Goal: Task Accomplishment & Management: Complete application form

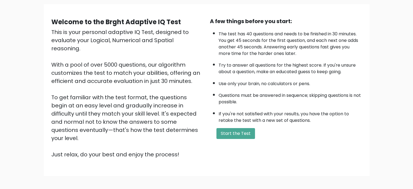
scroll to position [27, 0]
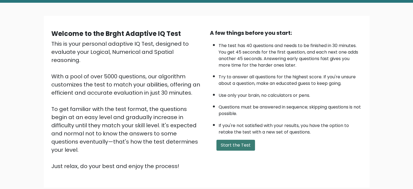
click at [230, 144] on button "Start the Test" at bounding box center [235, 144] width 39 height 11
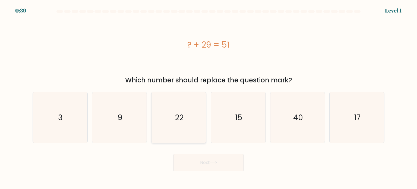
click at [154, 120] on icon "22" at bounding box center [178, 117] width 51 height 51
click at [208, 97] on input "c. 22" at bounding box center [208, 95] width 0 height 3
radio input "true"
click at [218, 158] on button "Next" at bounding box center [208, 162] width 71 height 17
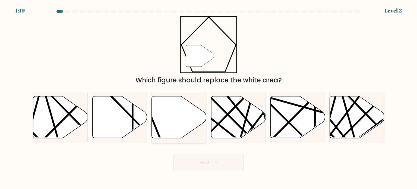
click at [163, 125] on icon at bounding box center [179, 117] width 55 height 42
click at [208, 97] on input "c." at bounding box center [208, 95] width 0 height 3
radio input "true"
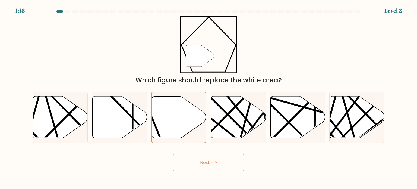
click at [226, 166] on button "Next" at bounding box center [208, 162] width 71 height 17
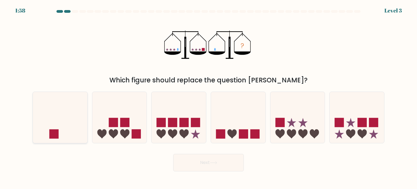
click at [65, 121] on icon at bounding box center [60, 117] width 55 height 45
click at [208, 97] on input "a." at bounding box center [208, 95] width 0 height 3
radio input "true"
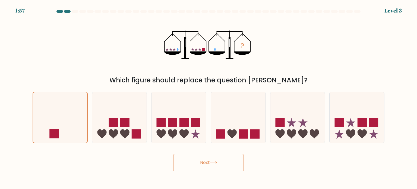
click at [200, 164] on button "Next" at bounding box center [208, 162] width 71 height 17
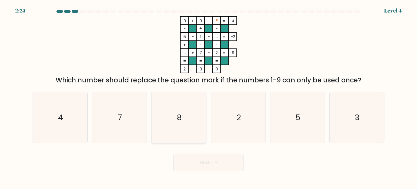
click at [189, 125] on icon "8" at bounding box center [178, 117] width 51 height 51
click at [208, 97] on input "c. 8" at bounding box center [208, 95] width 0 height 3
radio input "true"
click at [215, 164] on button "Next" at bounding box center [208, 162] width 71 height 17
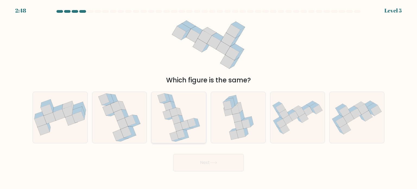
click at [183, 132] on icon at bounding box center [180, 133] width 9 height 9
click at [208, 97] on input "c." at bounding box center [208, 95] width 0 height 3
radio input "true"
click at [216, 165] on button "Next" at bounding box center [208, 162] width 71 height 17
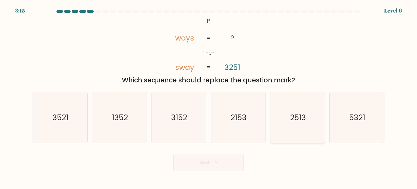
click at [294, 129] on icon "2513" at bounding box center [297, 117] width 51 height 51
click at [209, 97] on input "e. 2513" at bounding box center [208, 95] width 0 height 3
radio input "true"
click at [202, 163] on button "Next" at bounding box center [208, 162] width 71 height 17
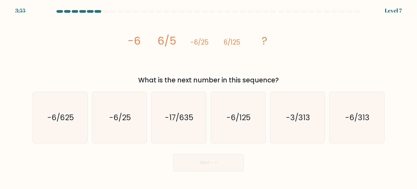
drag, startPoint x: 221, startPoint y: 82, endPoint x: 257, endPoint y: 82, distance: 35.8
click at [257, 82] on div "What is the next number in this sequence?" at bounding box center [208, 80] width 345 height 10
click at [258, 82] on div "What is the next number in this sequence?" at bounding box center [208, 80] width 345 height 10
click at [244, 120] on text "-6/125" at bounding box center [238, 116] width 24 height 11
click at [209, 97] on input "d. -6/125" at bounding box center [208, 95] width 0 height 3
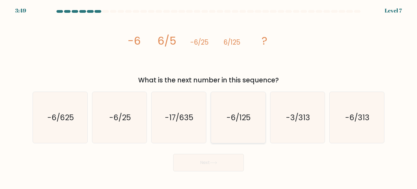
radio input "true"
click at [219, 157] on button "Next" at bounding box center [208, 162] width 71 height 17
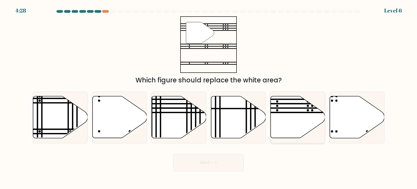
click at [289, 110] on icon at bounding box center [297, 117] width 55 height 42
click at [209, 97] on input "e." at bounding box center [208, 95] width 0 height 3
radio input "true"
click at [206, 158] on button "Next" at bounding box center [208, 162] width 71 height 17
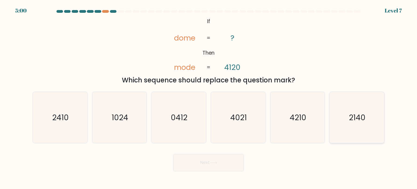
click at [345, 122] on icon "2140" at bounding box center [356, 117] width 51 height 51
click at [209, 97] on input "f. 2140" at bounding box center [208, 95] width 0 height 3
radio input "true"
click at [203, 164] on button "Next" at bounding box center [208, 162] width 71 height 17
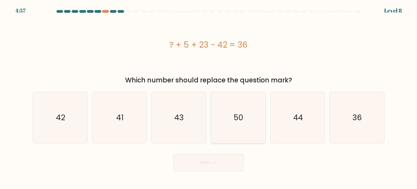
click at [218, 127] on icon "50" at bounding box center [237, 117] width 51 height 51
click at [209, 97] on input "d. 50" at bounding box center [208, 95] width 0 height 3
radio input "true"
click at [196, 157] on button "Next" at bounding box center [208, 162] width 71 height 17
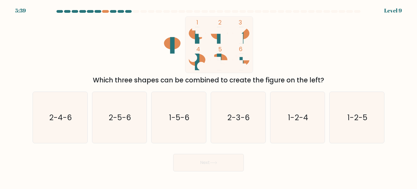
drag, startPoint x: 304, startPoint y: 79, endPoint x: 313, endPoint y: 81, distance: 9.1
click at [312, 81] on div "Which three shapes can be combined to create the figure on the left?" at bounding box center [208, 80] width 345 height 10
click at [314, 81] on div "Which three shapes can be combined to create the figure on the left?" at bounding box center [208, 80] width 345 height 10
drag, startPoint x: 254, startPoint y: 82, endPoint x: 305, endPoint y: 83, distance: 50.7
click at [305, 83] on div "Which three shapes can be combined to create the figure on the left?" at bounding box center [208, 80] width 345 height 10
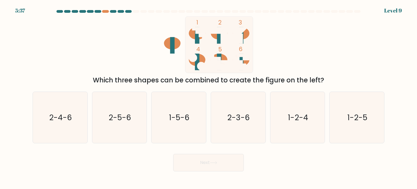
click at [305, 83] on div "Which three shapes can be combined to create the figure on the left?" at bounding box center [208, 80] width 345 height 10
click at [114, 123] on icon "2-5-6" at bounding box center [119, 117] width 51 height 51
click at [208, 97] on input "b. 2-5-6" at bounding box center [208, 95] width 0 height 3
radio input "true"
click at [213, 158] on button "Next" at bounding box center [208, 162] width 71 height 17
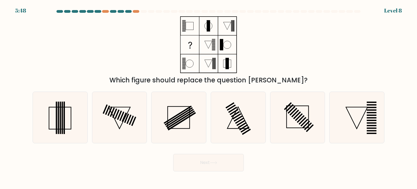
drag, startPoint x: 278, startPoint y: 81, endPoint x: 290, endPoint y: 80, distance: 12.2
click at [290, 80] on div "Which figure should replace the question mark?" at bounding box center [208, 80] width 345 height 10
click at [351, 112] on icon at bounding box center [356, 117] width 51 height 51
click at [209, 97] on input "f." at bounding box center [208, 95] width 0 height 3
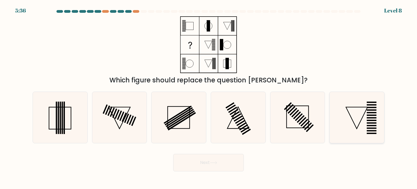
radio input "true"
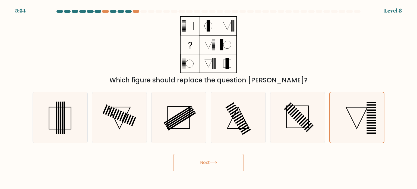
click at [226, 164] on button "Next" at bounding box center [208, 162] width 71 height 17
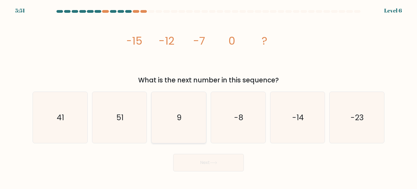
click at [170, 123] on icon "9" at bounding box center [178, 117] width 51 height 51
click at [208, 97] on input "c. 9" at bounding box center [208, 95] width 0 height 3
radio input "true"
click at [204, 159] on button "Next" at bounding box center [208, 162] width 71 height 17
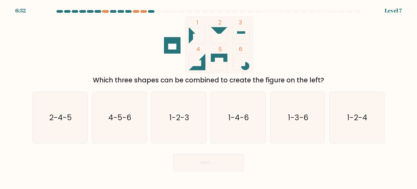
drag, startPoint x: 239, startPoint y: 79, endPoint x: 305, endPoint y: 81, distance: 66.5
click at [305, 81] on div "Which three shapes can be combined to create the figure on the left?" at bounding box center [208, 80] width 345 height 10
click at [373, 125] on icon "1-2-4" at bounding box center [356, 117] width 51 height 51
click at [209, 97] on input "f. 1-2-4" at bounding box center [208, 95] width 0 height 3
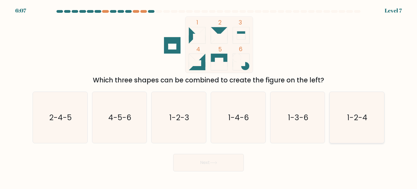
radio input "true"
click at [223, 168] on button "Next" at bounding box center [208, 162] width 71 height 17
click at [206, 162] on button "Next" at bounding box center [208, 162] width 71 height 17
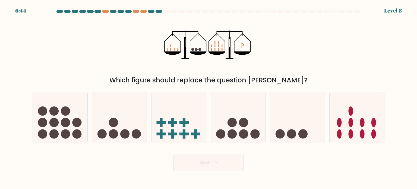
click at [312, 123] on icon at bounding box center [297, 117] width 55 height 45
click at [209, 97] on input "e." at bounding box center [208, 95] width 0 height 3
radio input "true"
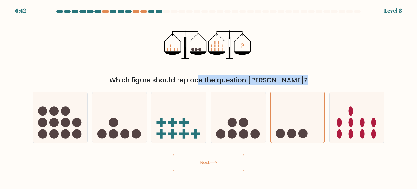
drag, startPoint x: 169, startPoint y: 82, endPoint x: 241, endPoint y: 91, distance: 71.9
click at [239, 91] on form at bounding box center [208, 90] width 417 height 161
click at [241, 91] on label "d." at bounding box center [237, 117] width 55 height 52
click at [209, 94] on input "d." at bounding box center [208, 95] width 0 height 3
radio input "true"
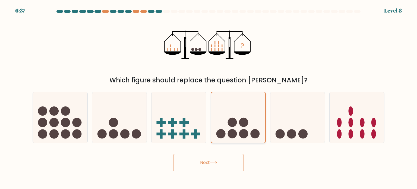
click at [241, 126] on circle at bounding box center [243, 121] width 9 height 9
click at [209, 97] on input "d." at bounding box center [208, 95] width 0 height 3
click at [212, 160] on button "Next" at bounding box center [208, 162] width 71 height 17
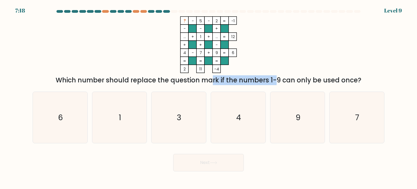
drag, startPoint x: 174, startPoint y: 79, endPoint x: 253, endPoint y: 82, distance: 79.2
click at [249, 82] on div "Which number should replace the question mark if the numbers 1-9 can only be us…" at bounding box center [208, 80] width 345 height 10
click at [253, 82] on div "Which number should replace the question mark if the numbers 1-9 can only be us…" at bounding box center [208, 80] width 345 height 10
drag, startPoint x: 254, startPoint y: 81, endPoint x: 261, endPoint y: 84, distance: 8.1
click at [261, 84] on div "Which number should replace the question mark if the numbers 1-9 can only be us…" at bounding box center [208, 80] width 345 height 10
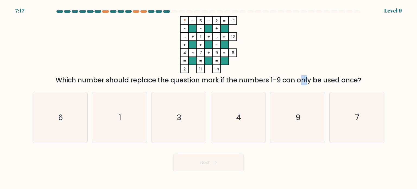
click at [261, 84] on div "Which number should replace the question mark if the numbers 1-9 can only be us…" at bounding box center [208, 80] width 345 height 10
click at [56, 125] on icon "6" at bounding box center [59, 117] width 51 height 51
click at [208, 97] on input "a. 6" at bounding box center [208, 95] width 0 height 3
radio input "true"
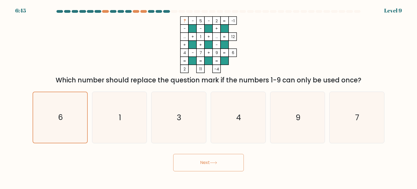
click at [217, 166] on button "Next" at bounding box center [208, 162] width 71 height 17
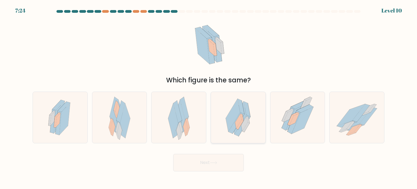
click at [229, 112] on icon at bounding box center [237, 117] width 37 height 51
click at [209, 97] on input "d." at bounding box center [208, 95] width 0 height 3
radio input "true"
click at [216, 155] on button "Next" at bounding box center [208, 162] width 71 height 17
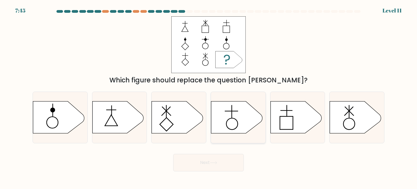
click at [239, 120] on icon at bounding box center [236, 117] width 51 height 32
click at [209, 97] on input "d." at bounding box center [208, 95] width 0 height 3
radio input "true"
click at [358, 131] on icon at bounding box center [355, 117] width 51 height 32
click at [209, 97] on input "f." at bounding box center [208, 95] width 0 height 3
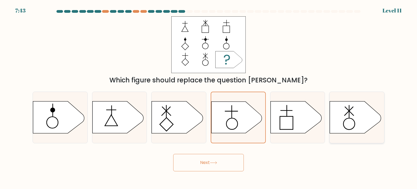
radio input "true"
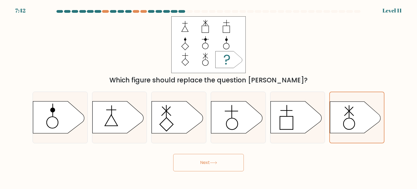
click at [228, 166] on button "Next" at bounding box center [208, 162] width 71 height 17
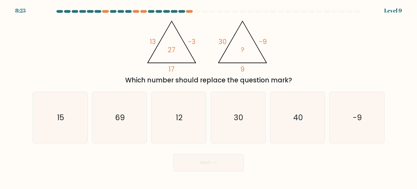
drag, startPoint x: 215, startPoint y: 78, endPoint x: 267, endPoint y: 84, distance: 51.6
click at [266, 84] on div "Which number should replace the question mark?" at bounding box center [208, 80] width 345 height 10
click at [267, 84] on div "Which number should replace the question mark?" at bounding box center [208, 80] width 345 height 10
click at [109, 124] on icon "69" at bounding box center [119, 117] width 51 height 51
click at [208, 97] on input "b. 69" at bounding box center [208, 95] width 0 height 3
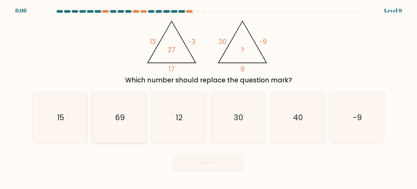
radio input "true"
click at [221, 159] on button "Next" at bounding box center [208, 162] width 71 height 17
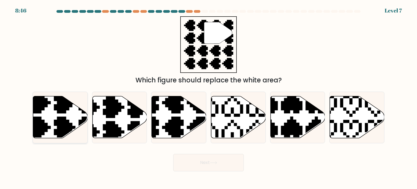
click at [79, 116] on icon at bounding box center [60, 117] width 55 height 42
click at [208, 97] on input "a." at bounding box center [208, 95] width 0 height 3
radio input "true"
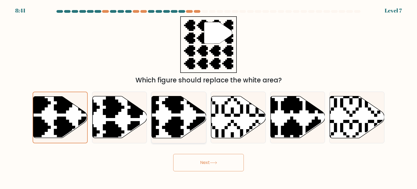
click at [189, 116] on icon at bounding box center [179, 117] width 55 height 42
click at [208, 97] on input "c." at bounding box center [208, 95] width 0 height 3
radio input "true"
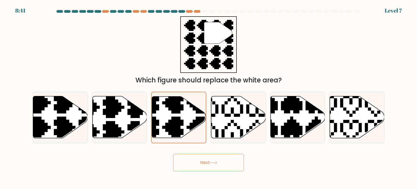
click at [214, 154] on button "Next" at bounding box center [208, 162] width 71 height 17
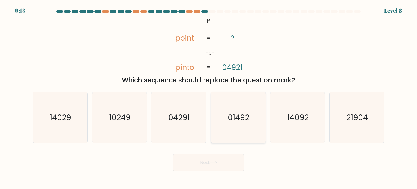
click at [247, 118] on text "01492" at bounding box center [238, 116] width 21 height 11
click at [209, 97] on input "d. 01492" at bounding box center [208, 95] width 0 height 3
radio input "true"
click at [213, 159] on button "Next" at bounding box center [208, 162] width 71 height 17
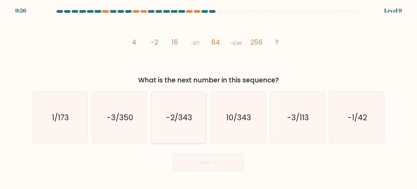
click at [191, 126] on icon "-2/343" at bounding box center [178, 117] width 51 height 51
click at [208, 97] on input "c. -2/343" at bounding box center [208, 95] width 0 height 3
radio input "true"
click at [215, 164] on button "Next" at bounding box center [208, 162] width 71 height 17
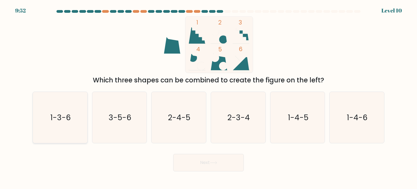
click at [69, 129] on icon "1-3-6" at bounding box center [59, 117] width 51 height 51
click at [208, 97] on input "a. 1-3-6" at bounding box center [208, 95] width 0 height 3
radio input "true"
click at [231, 165] on button "Next" at bounding box center [208, 162] width 71 height 17
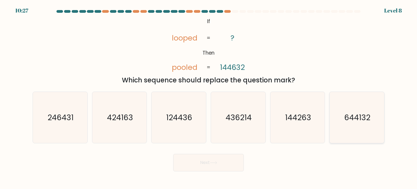
click at [360, 126] on icon "644132" at bounding box center [356, 117] width 51 height 51
click at [209, 97] on input "f. 644132" at bounding box center [208, 95] width 0 height 3
radio input "true"
click at [201, 162] on button "Next" at bounding box center [208, 162] width 71 height 17
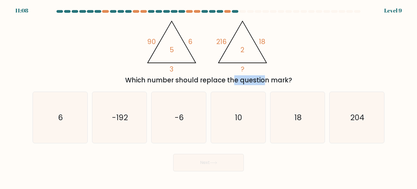
drag, startPoint x: 189, startPoint y: 82, endPoint x: 223, endPoint y: 82, distance: 33.4
click at [222, 82] on div "Which number should replace the question mark?" at bounding box center [208, 80] width 345 height 10
click at [223, 82] on div "Which number should replace the question mark?" at bounding box center [208, 80] width 345 height 10
click at [353, 129] on icon "204" at bounding box center [356, 117] width 51 height 51
click at [209, 97] on input "f. 204" at bounding box center [208, 95] width 0 height 3
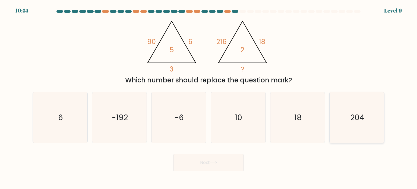
radio input "true"
click at [224, 167] on button "Next" at bounding box center [208, 162] width 71 height 17
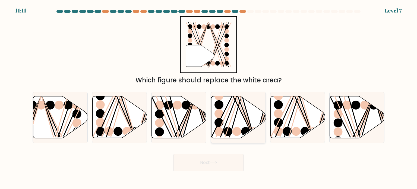
click at [227, 116] on icon at bounding box center [238, 117] width 55 height 42
click at [209, 97] on input "d." at bounding box center [208, 95] width 0 height 3
radio input "true"
click at [225, 160] on button "Next" at bounding box center [208, 162] width 71 height 17
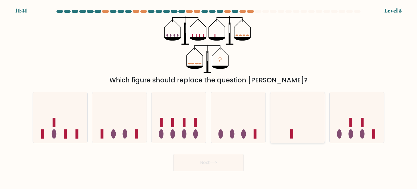
click at [291, 116] on icon at bounding box center [297, 117] width 55 height 45
click at [209, 97] on input "e." at bounding box center [208, 95] width 0 height 3
radio input "true"
click at [213, 159] on button "Next" at bounding box center [208, 162] width 71 height 17
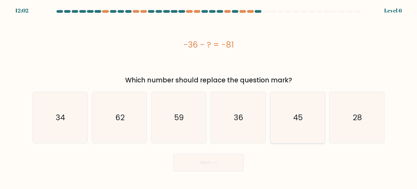
click at [319, 124] on icon "45" at bounding box center [297, 117] width 51 height 51
click at [209, 97] on input "e. 45" at bounding box center [208, 95] width 0 height 3
radio input "true"
click at [182, 122] on text "59" at bounding box center [178, 116] width 9 height 11
click at [208, 97] on input "c. 59" at bounding box center [208, 95] width 0 height 3
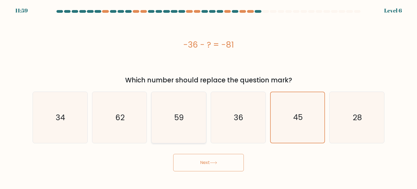
radio input "true"
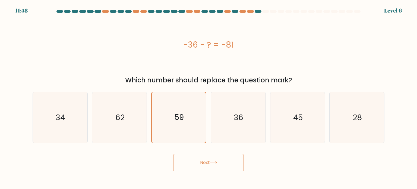
click at [202, 160] on button "Next" at bounding box center [208, 162] width 71 height 17
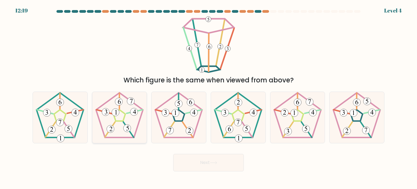
click at [135, 134] on 194 at bounding box center [119, 114] width 47 height 45
click at [208, 97] on input "b." at bounding box center [208, 95] width 0 height 3
radio input "true"
click at [200, 165] on button "Next" at bounding box center [208, 162] width 71 height 17
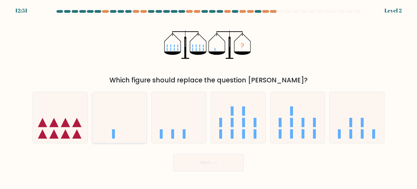
click at [113, 124] on icon at bounding box center [119, 117] width 55 height 45
click at [208, 97] on input "b." at bounding box center [208, 95] width 0 height 3
radio input "true"
click at [216, 161] on icon at bounding box center [213, 162] width 7 height 3
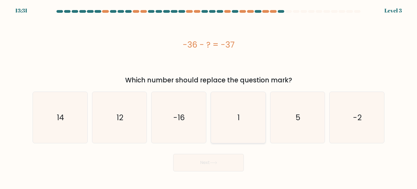
click at [236, 116] on icon "1" at bounding box center [237, 117] width 51 height 51
click at [209, 97] on input "d. 1" at bounding box center [208, 95] width 0 height 3
radio input "true"
click at [215, 159] on button "Next" at bounding box center [208, 162] width 71 height 17
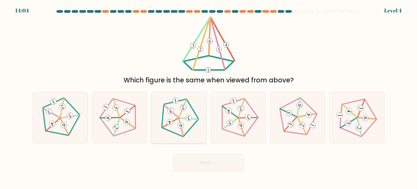
click at [167, 123] on 154 at bounding box center [169, 121] width 7 height 7
click at [208, 97] on input "c." at bounding box center [208, 95] width 0 height 3
radio input "true"
click at [216, 164] on button "Next" at bounding box center [208, 162] width 71 height 17
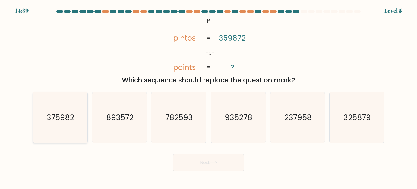
click at [56, 122] on icon "375982" at bounding box center [59, 117] width 51 height 51
click at [208, 97] on input "a. 375982" at bounding box center [208, 95] width 0 height 3
radio input "true"
click at [238, 162] on button "Next" at bounding box center [208, 162] width 71 height 17
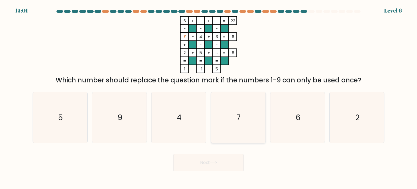
click at [227, 124] on icon "7" at bounding box center [237, 117] width 51 height 51
click at [209, 97] on input "d. 7" at bounding box center [208, 95] width 0 height 3
radio input "true"
click at [207, 162] on button "Next" at bounding box center [208, 162] width 71 height 17
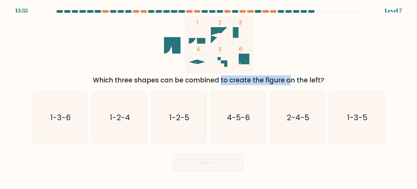
drag, startPoint x: 253, startPoint y: 80, endPoint x: 270, endPoint y: 80, distance: 16.8
click at [270, 80] on div "Which three shapes can be combined to create the figure on the left?" at bounding box center [208, 80] width 345 height 10
click at [277, 80] on div "Which three shapes can be combined to create the figure on the left?" at bounding box center [208, 80] width 345 height 10
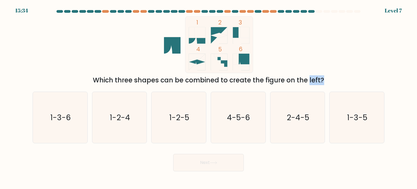
click at [333, 82] on div "Which three shapes can be combined to create the figure on the left?" at bounding box center [208, 80] width 345 height 10
click at [336, 82] on div "Which three shapes can be combined to create the figure on the left?" at bounding box center [208, 80] width 345 height 10
click at [123, 123] on icon "1-2-4" at bounding box center [119, 117] width 51 height 51
click at [208, 97] on input "b. 1-2-4" at bounding box center [208, 95] width 0 height 3
radio input "true"
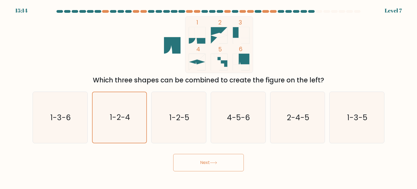
click at [208, 157] on button "Next" at bounding box center [208, 162] width 71 height 17
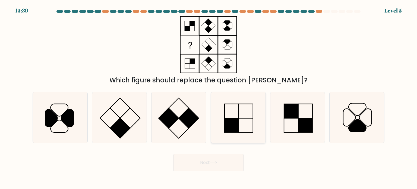
click at [230, 127] on rect at bounding box center [231, 125] width 14 height 14
click at [209, 97] on input "d." at bounding box center [208, 95] width 0 height 3
radio input "true"
click at [229, 166] on button "Next" at bounding box center [208, 162] width 71 height 17
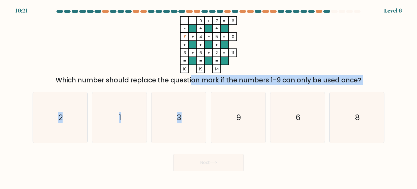
drag, startPoint x: 145, startPoint y: 82, endPoint x: 321, endPoint y: 88, distance: 175.8
click at [298, 89] on form at bounding box center [208, 90] width 417 height 161
click at [317, 79] on div "Which number should replace the question mark if the numbers 1-9 can only be us…" at bounding box center [208, 80] width 345 height 10
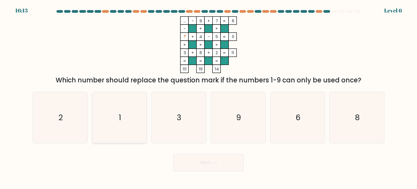
click at [126, 113] on icon "1" at bounding box center [119, 117] width 51 height 51
click at [208, 97] on input "b. 1" at bounding box center [208, 95] width 0 height 3
radio input "true"
click at [209, 166] on button "Next" at bounding box center [208, 162] width 71 height 17
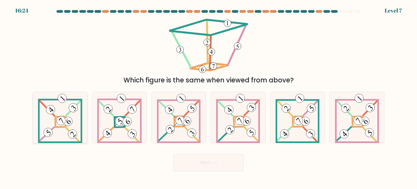
click at [57, 128] on icon at bounding box center [60, 117] width 44 height 51
click at [208, 97] on input "a." at bounding box center [208, 95] width 0 height 3
radio input "true"
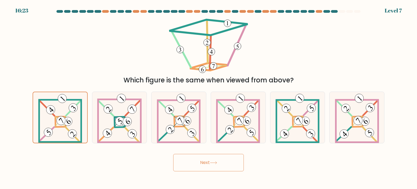
click at [198, 165] on button "Next" at bounding box center [208, 162] width 71 height 17
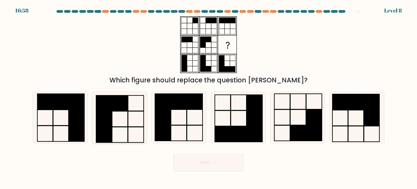
click at [123, 116] on icon at bounding box center [119, 117] width 51 height 51
click at [208, 97] on input "b." at bounding box center [208, 95] width 0 height 3
radio input "true"
click at [213, 167] on button "Next" at bounding box center [208, 162] width 71 height 17
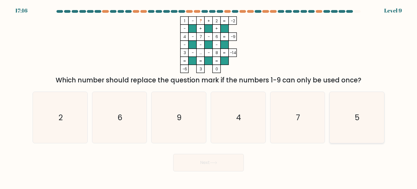
click at [346, 119] on icon "5" at bounding box center [356, 117] width 51 height 51
click at [209, 97] on input "f. 5" at bounding box center [208, 95] width 0 height 3
radio input "true"
click at [191, 157] on button "Next" at bounding box center [208, 162] width 71 height 17
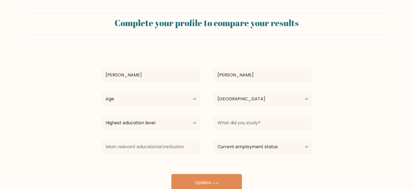
select select "PH"
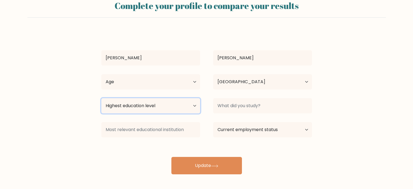
click at [171, 111] on select "Highest education level No schooling Primary Lower Secondary Upper Secondary Oc…" at bounding box center [150, 105] width 99 height 15
select select "bachelors_degree"
click at [101, 98] on select "Highest education level No schooling Primary Lower Secondary Upper Secondary Oc…" at bounding box center [150, 105] width 99 height 15
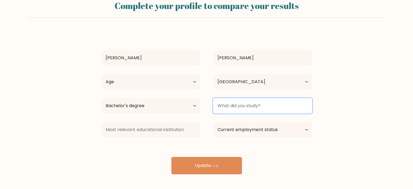
click at [245, 109] on input at bounding box center [262, 105] width 99 height 15
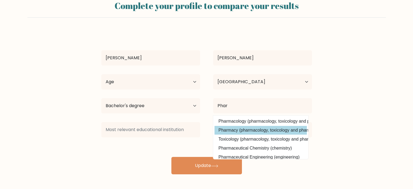
click at [243, 128] on option "Pharmacy (pharmacology, toxicology and pharmacy)" at bounding box center [260, 130] width 92 height 9
type input "Pharmacy"
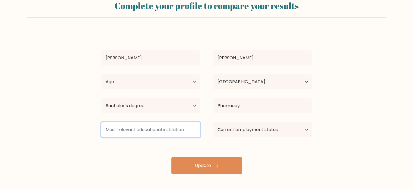
click at [156, 131] on input at bounding box center [150, 129] width 99 height 15
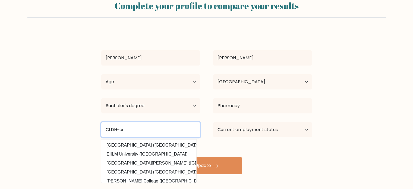
type input "CLDH-ei"
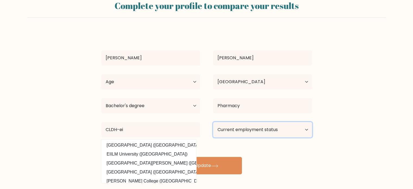
click at [276, 134] on select "Current employment status Employed Student Retired Other / prefer not to answer" at bounding box center [262, 129] width 99 height 15
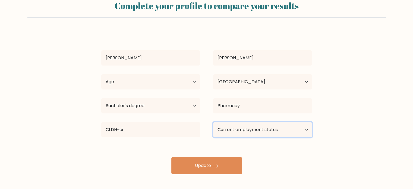
select select "other"
click at [213, 122] on select "Current employment status Employed Student Retired Other / prefer not to answer" at bounding box center [262, 129] width 99 height 15
click at [238, 129] on select "Current employment status Employed Student Retired Other / prefer not to answer" at bounding box center [262, 129] width 99 height 15
click at [213, 122] on select "Current employment status Employed Student Retired Other / prefer not to answer" at bounding box center [262, 129] width 99 height 15
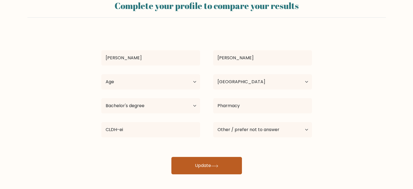
click at [207, 166] on button "Update" at bounding box center [206, 165] width 71 height 17
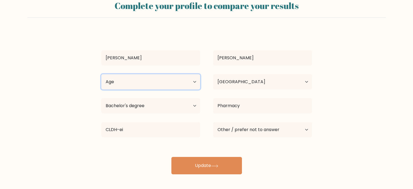
click at [158, 76] on select "Age Under 18 years old 18-24 years old 25-34 years old 35-44 years old 45-54 ye…" at bounding box center [150, 81] width 99 height 15
select select "25_34"
click at [101, 74] on select "Age Under 18 years old 18-24 years old 25-34 years old 35-44 years old 45-54 ye…" at bounding box center [150, 81] width 99 height 15
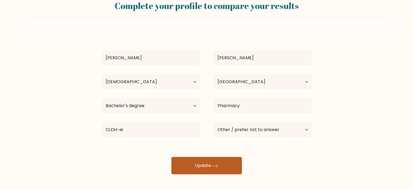
click at [208, 170] on button "Update" at bounding box center [206, 165] width 71 height 17
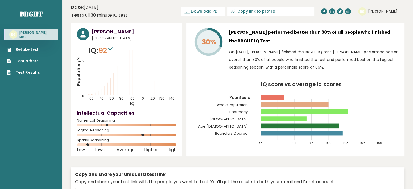
click at [381, 10] on button "[PERSON_NAME]" at bounding box center [385, 11] width 34 height 5
click at [181, 89] on div "Karla Cristobal Philippines IQ: 92 Population/% IQ 0 1 2 60 70 80 90 100 110 12…" at bounding box center [126, 89] width 111 height 133
click at [381, 11] on button "[PERSON_NAME]" at bounding box center [385, 11] width 34 height 5
click at [305, 13] on input "Copy link to profile" at bounding box center [274, 11] width 74 height 4
type input "https://brght.org/profile/karla-cristobal/?utm_source=share&utm_medium=copy&utm…"
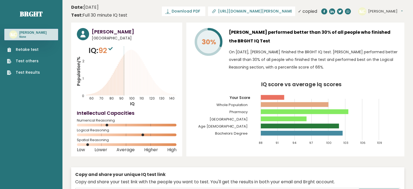
click at [114, 47] on sup at bounding box center [110, 48] width 7 height 8
click at [108, 49] on span "92" at bounding box center [106, 50] width 16 height 10
click at [221, 50] on icon "30%" at bounding box center [208, 41] width 29 height 29
drag, startPoint x: 116, startPoint y: 135, endPoint x: 119, endPoint y: 136, distance: 3.9
click at [119, 136] on rect at bounding box center [127, 134] width 100 height 3
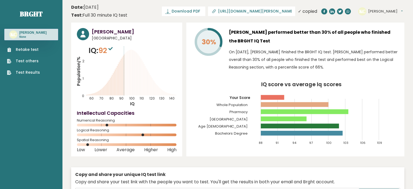
click at [120, 136] on rect at bounding box center [127, 134] width 100 height 3
click at [382, 12] on button "[PERSON_NAME]" at bounding box center [385, 11] width 34 height 5
click at [377, 26] on link "Profile" at bounding box center [382, 28] width 28 height 8
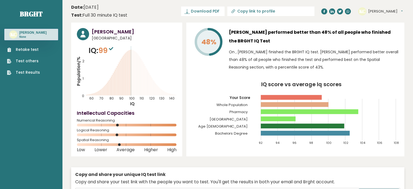
click at [383, 11] on div "KC [PERSON_NAME] Dashboard Profile Settings Logout" at bounding box center [381, 11] width 46 height 11
click at [382, 11] on button "[PERSON_NAME]" at bounding box center [385, 11] width 34 height 5
click at [379, 31] on link "Settings" at bounding box center [382, 35] width 28 height 8
click at [34, 72] on link "Test Results" at bounding box center [23, 72] width 33 height 6
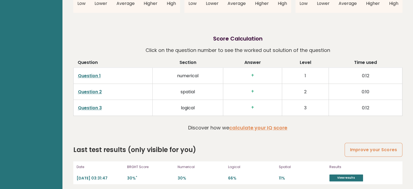
scroll to position [627, 0]
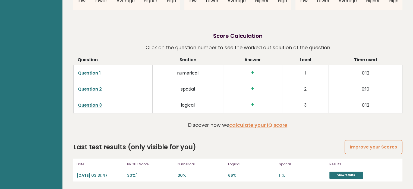
click at [337, 168] on div "Results View results" at bounding box center [357, 169] width 57 height 17
click at [338, 173] on link "View results" at bounding box center [346, 174] width 34 height 7
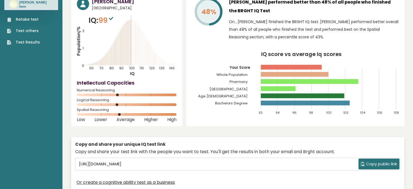
scroll to position [0, 0]
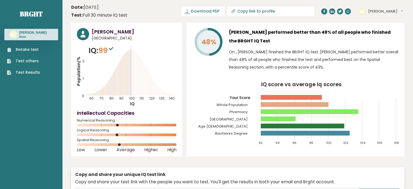
click at [371, 9] on button "[PERSON_NAME]" at bounding box center [385, 11] width 34 height 5
click at [371, 27] on link "Profile" at bounding box center [382, 28] width 28 height 8
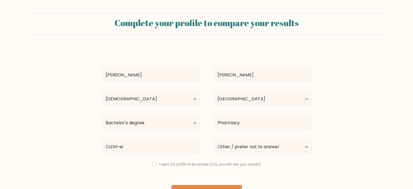
select select "25_34"
select select "PH"
select select "bachelors_degree"
select select "other"
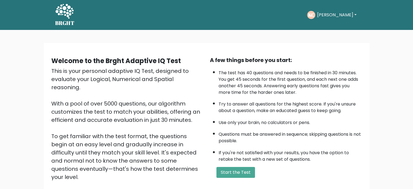
click at [330, 16] on button "[PERSON_NAME]" at bounding box center [336, 14] width 43 height 7
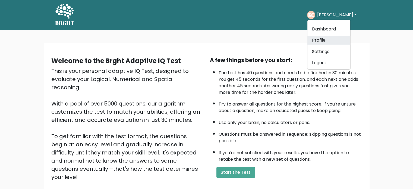
click at [326, 40] on link "Profile" at bounding box center [328, 40] width 43 height 9
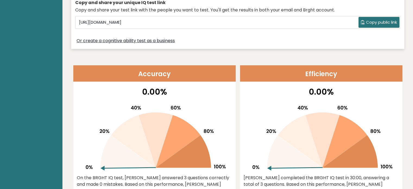
scroll to position [163, 0]
